Goal: Task Accomplishment & Management: Manage account settings

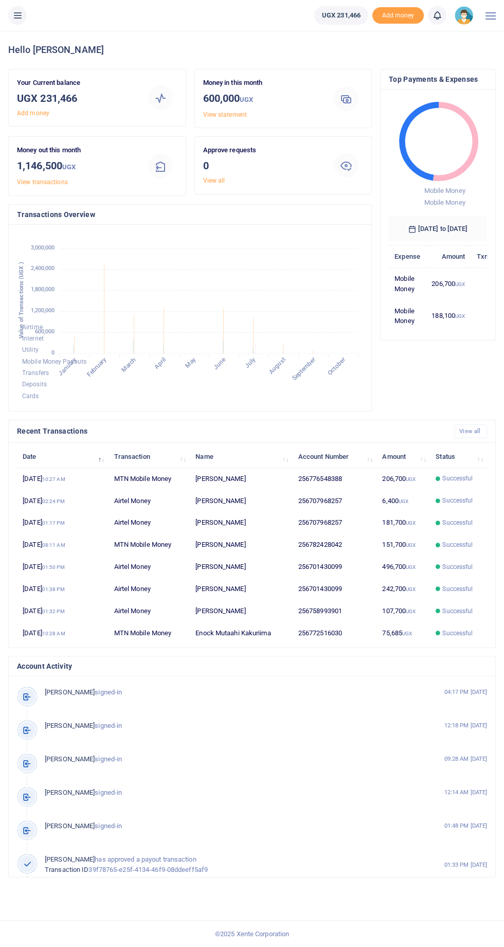
scroll to position [169, 346]
click at [18, 14] on icon at bounding box center [17, 15] width 10 height 11
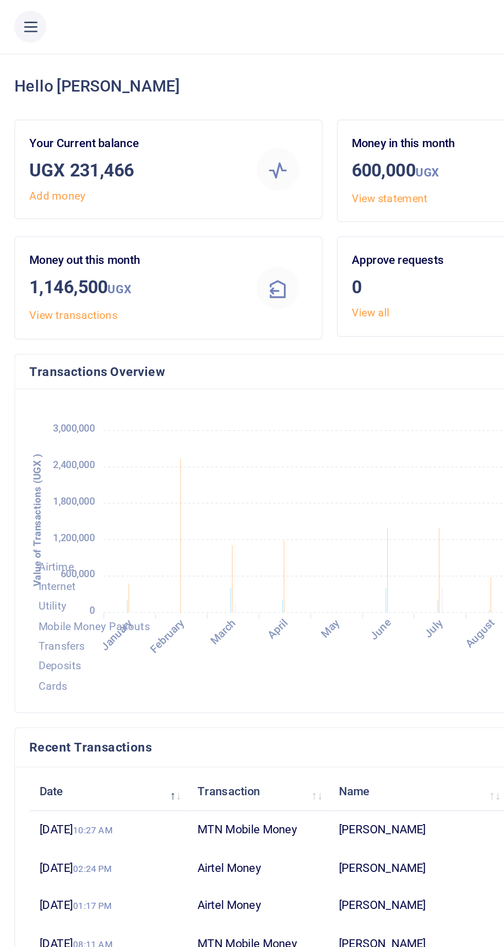
scroll to position [0, 1]
click at [16, 8] on button at bounding box center [17, 15] width 19 height 19
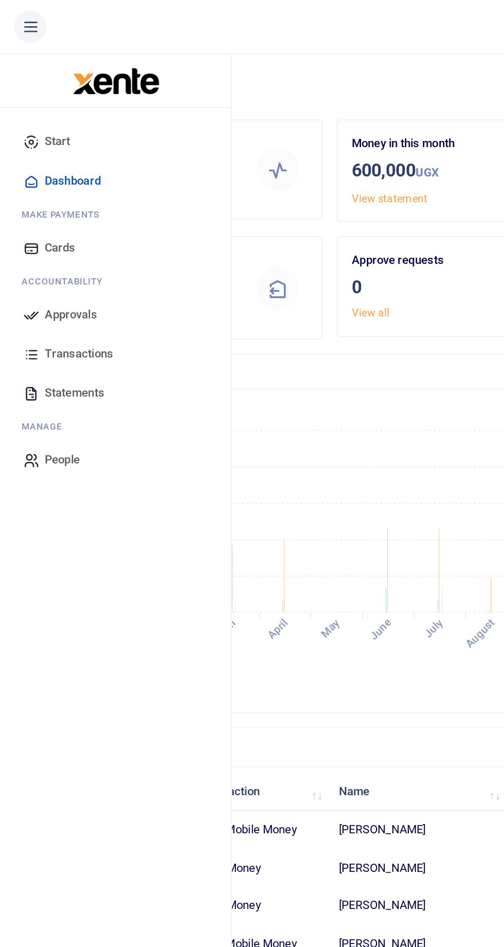
click at [45, 231] on span "Statements" at bounding box center [43, 227] width 34 height 10
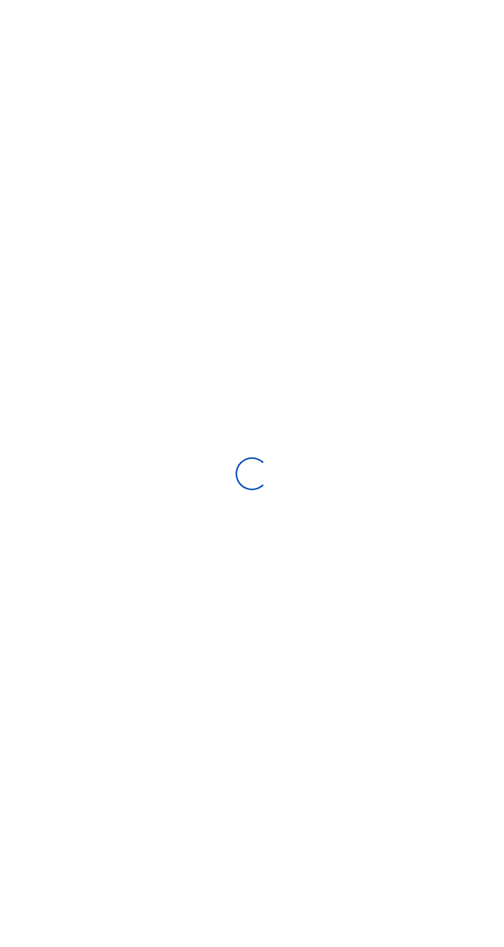
select select "ALL"
type input "09/15/2025 - 10/14/2025"
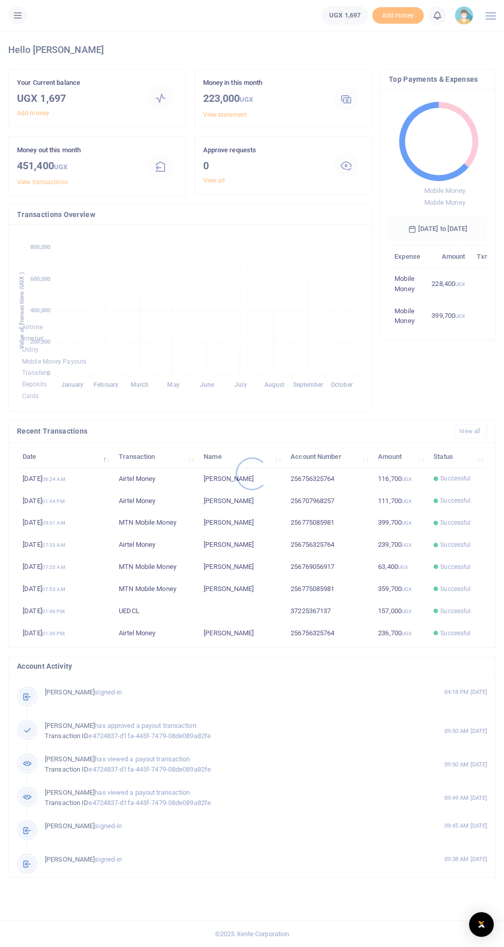
scroll to position [0, 1]
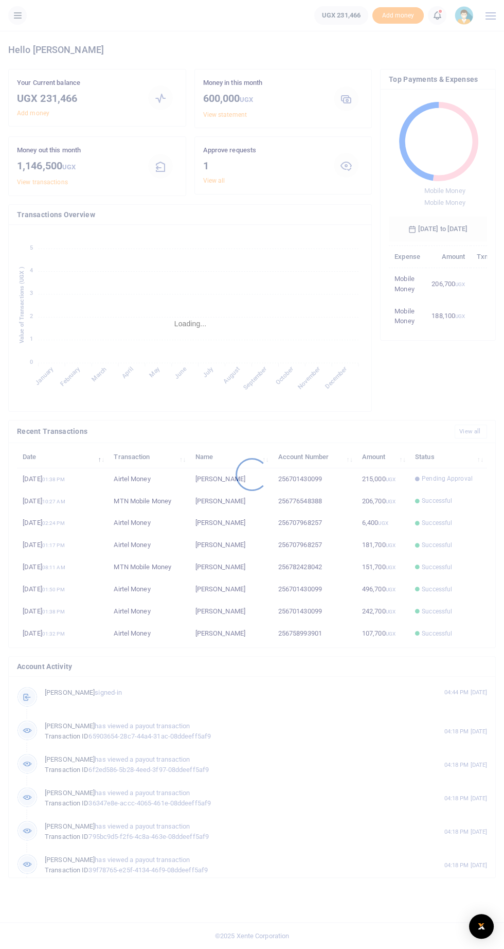
scroll to position [0, 1]
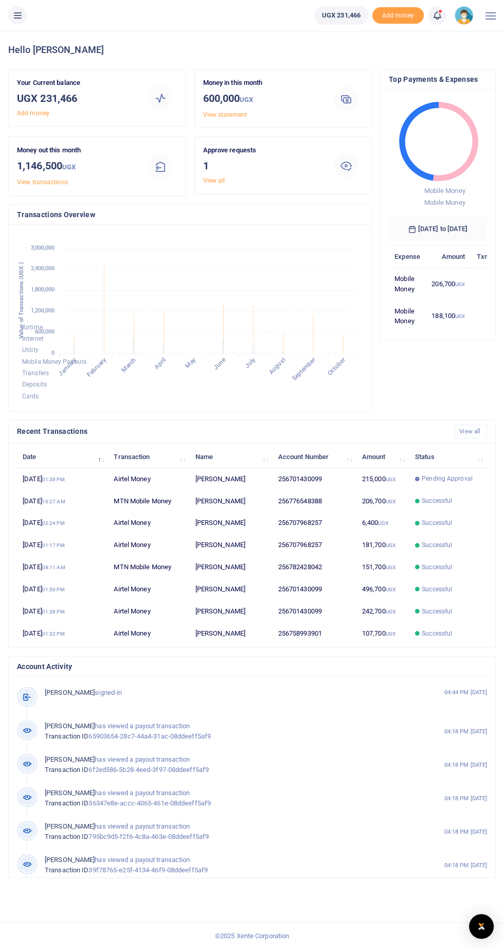
click at [352, 155] on div at bounding box center [346, 165] width 25 height 25
click at [349, 163] on icon at bounding box center [346, 165] width 12 height 12
click at [17, 14] on icon at bounding box center [17, 15] width 10 height 11
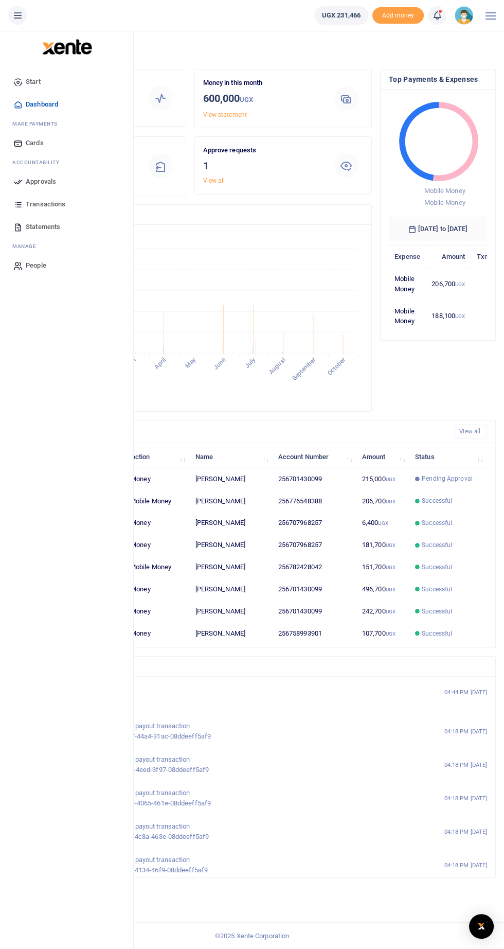
click at [37, 178] on span "Approvals" at bounding box center [41, 181] width 30 height 10
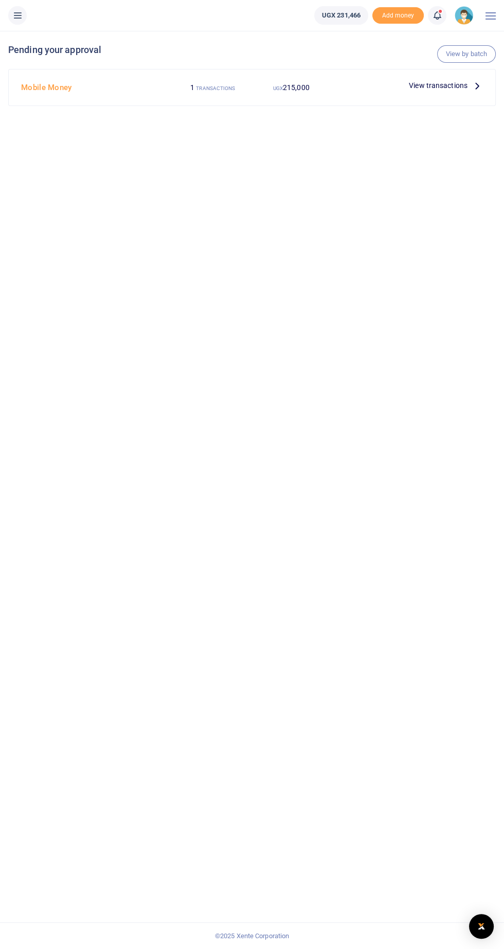
click at [452, 82] on span "View transactions" at bounding box center [438, 85] width 59 height 11
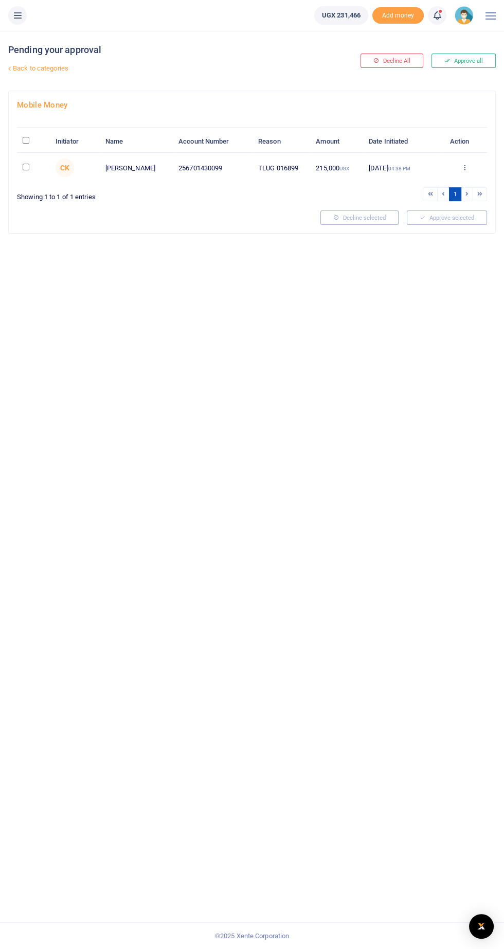
click at [26, 166] on input "checkbox" at bounding box center [26, 167] width 7 height 7
checkbox input "true"
click at [454, 221] on button "Approve selected (1)" at bounding box center [443, 217] width 87 height 14
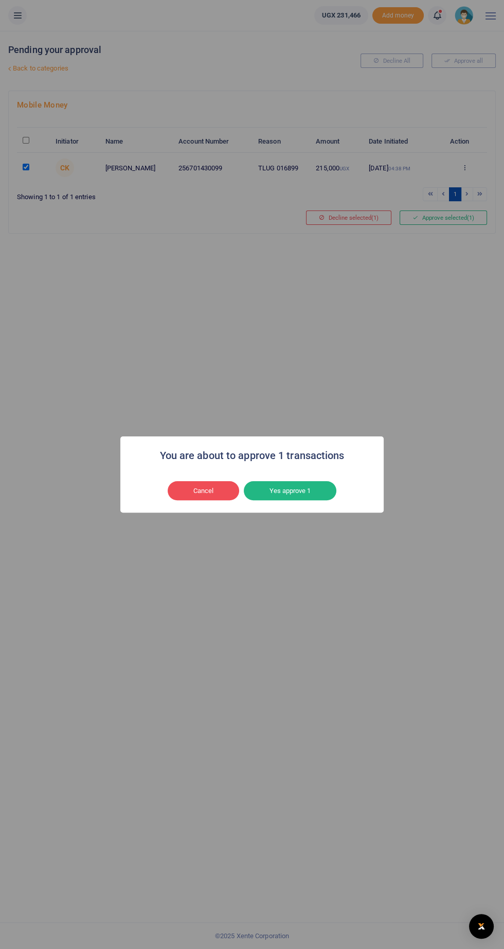
click at [308, 496] on button "Yes approve 1" at bounding box center [290, 491] width 93 height 20
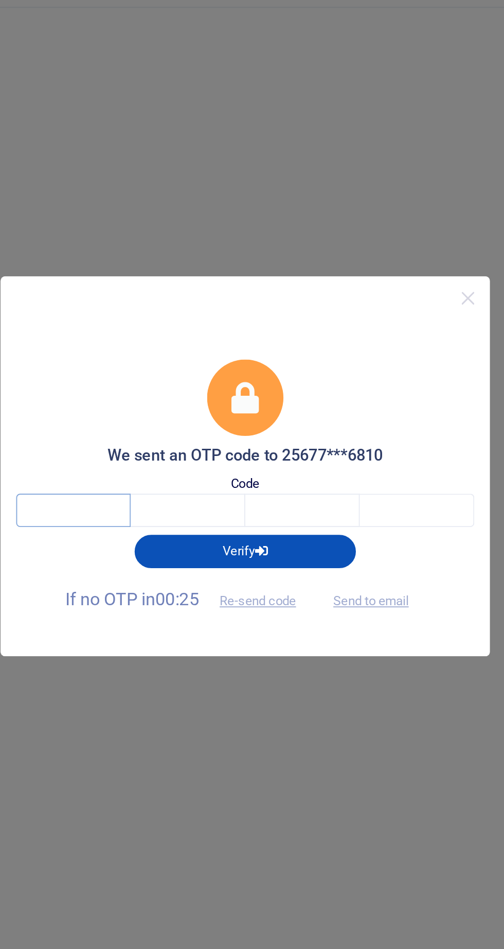
click at [154, 497] on input "text" at bounding box center [162, 497] width 60 height 17
type input "4"
type input "T"
type input "5"
type input "4"
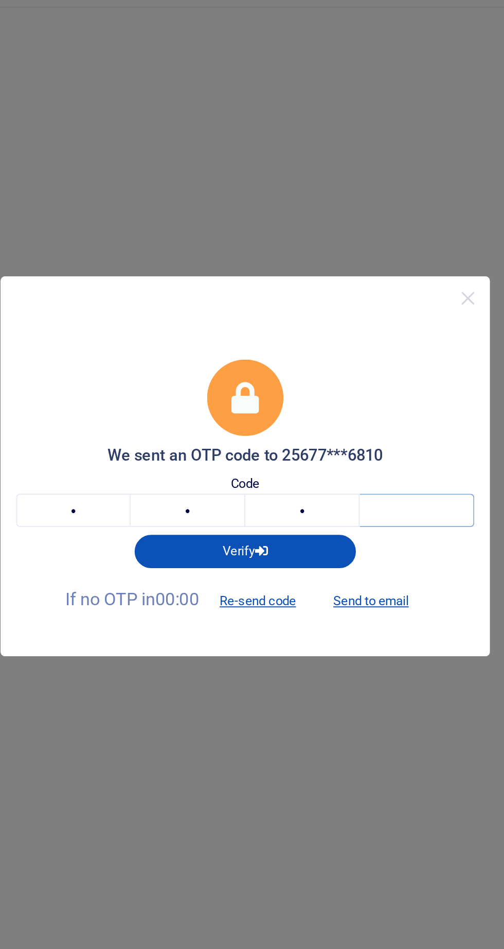
type input "5"
